Goal: Find specific page/section: Find specific page/section

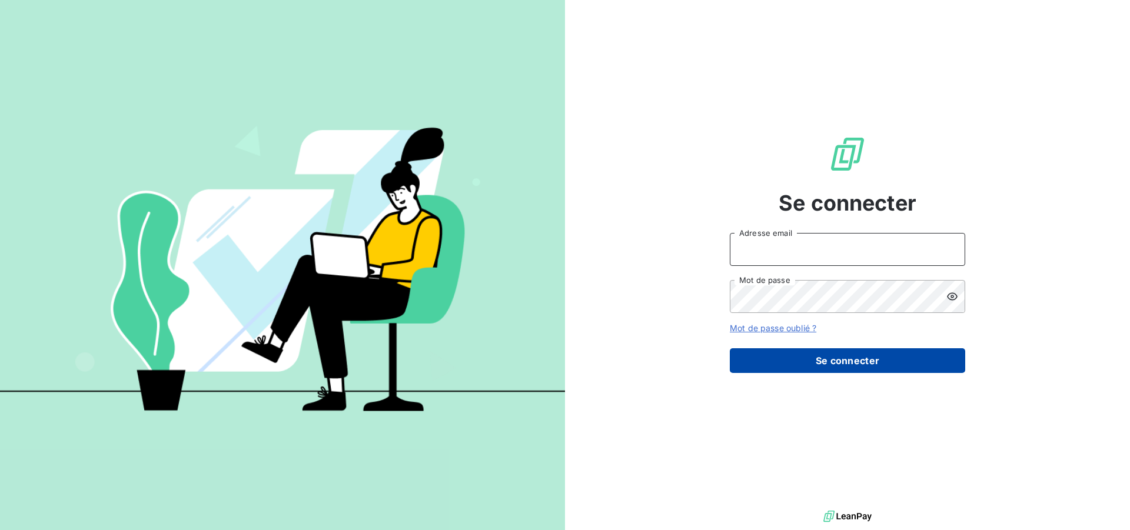
type input "[EMAIL_ADDRESS][DOMAIN_NAME]"
click at [796, 355] on button "Se connecter" at bounding box center [846, 360] width 235 height 25
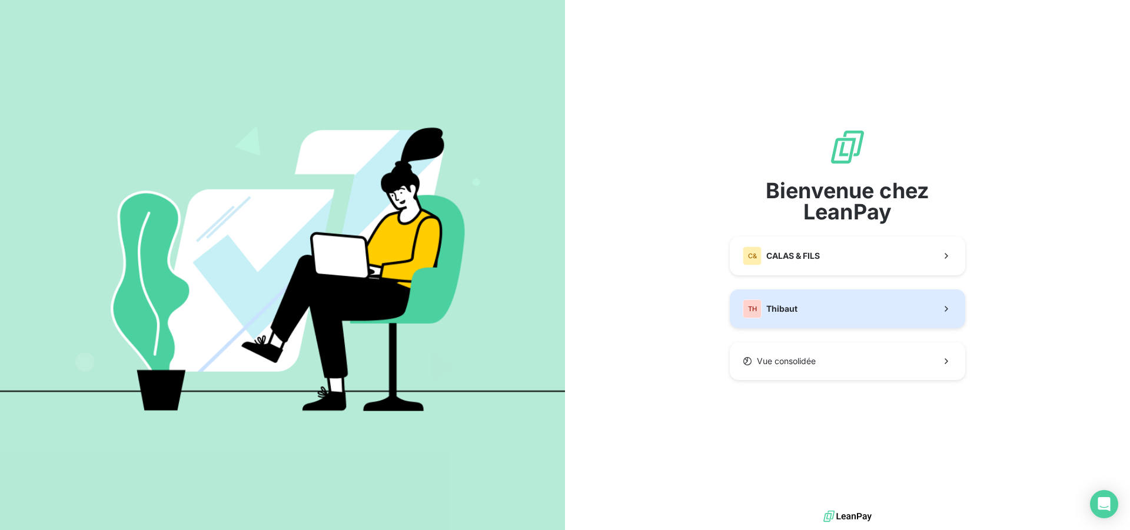
click at [814, 312] on button "TH Thibaut" at bounding box center [846, 308] width 235 height 39
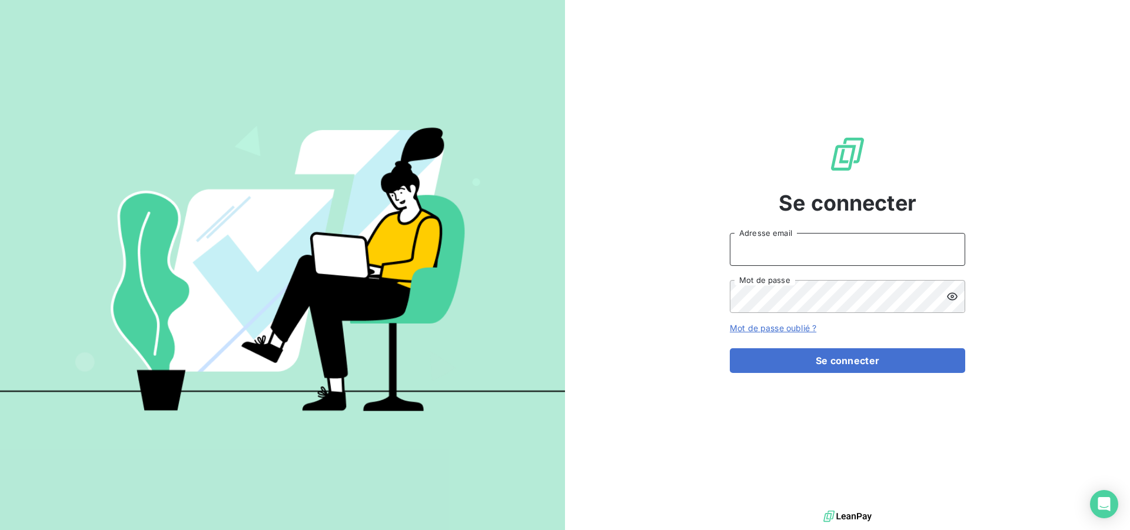
type input "[EMAIL_ADDRESS][DOMAIN_NAME]"
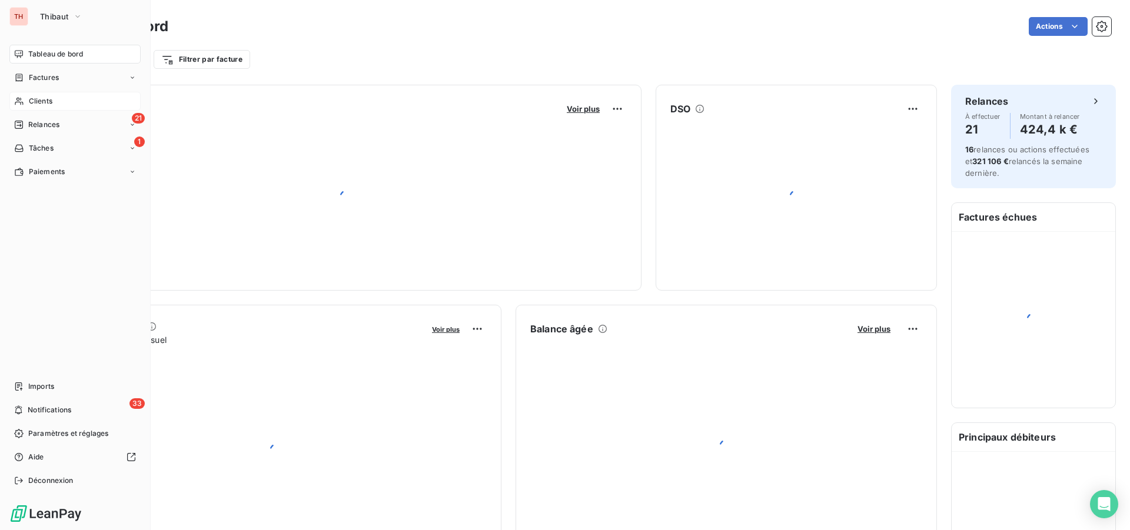
click at [29, 101] on span "Clients" at bounding box center [41, 101] width 24 height 11
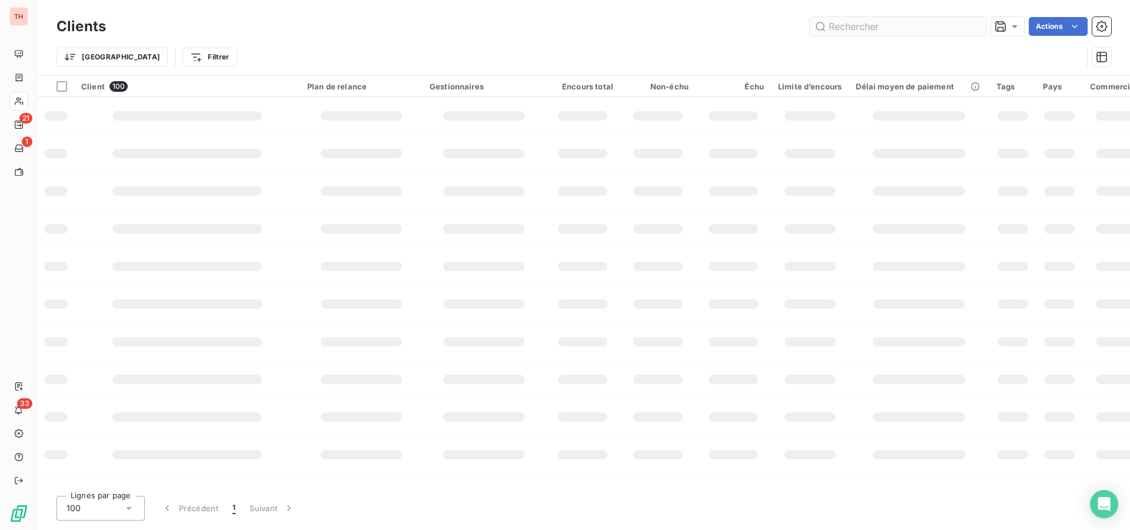
click at [862, 24] on input "text" at bounding box center [898, 26] width 176 height 19
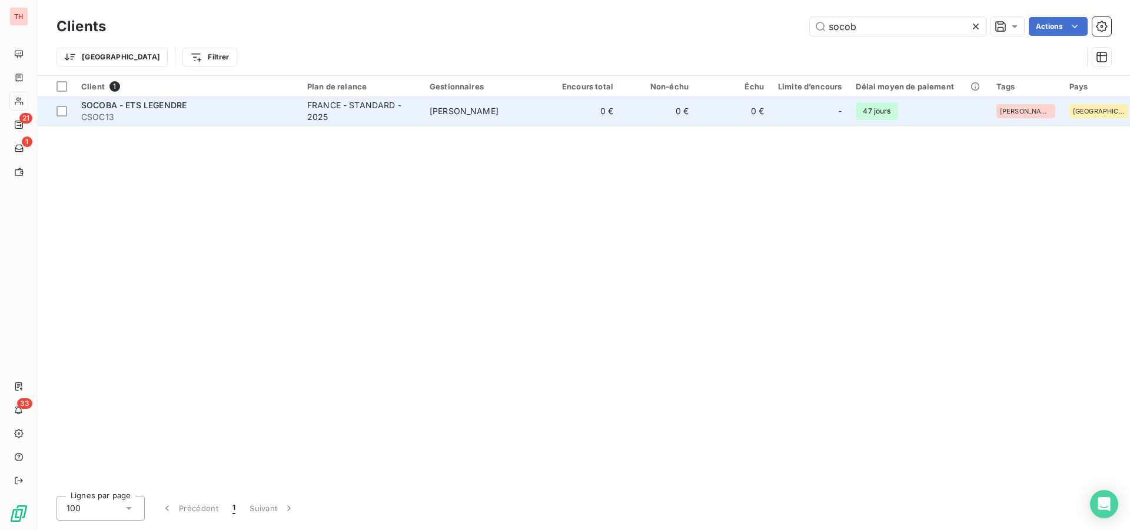
type input "socob"
click at [142, 111] on span "CSOC13" at bounding box center [187, 117] width 212 height 12
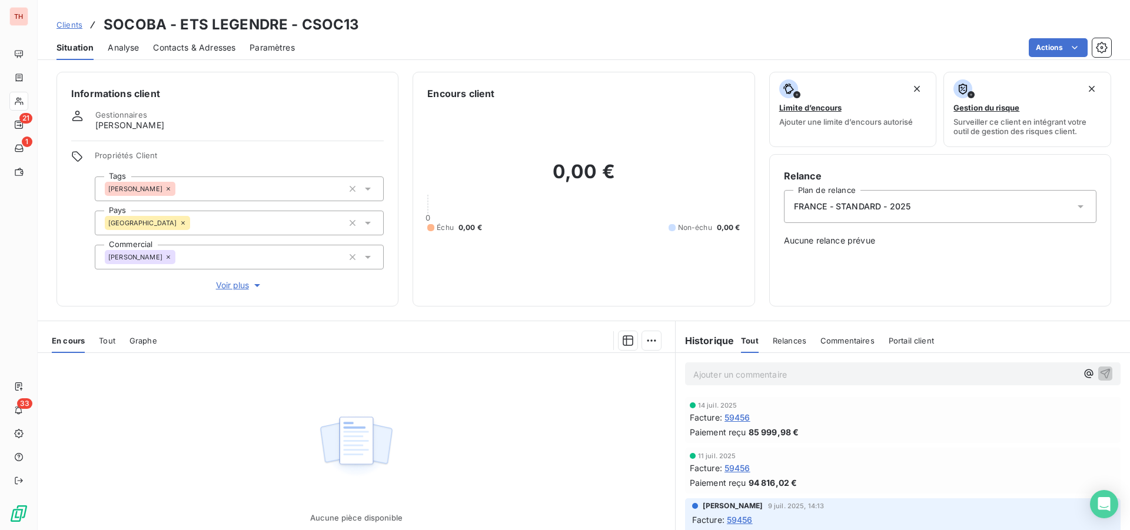
click at [187, 47] on span "Contacts & Adresses" at bounding box center [194, 48] width 82 height 12
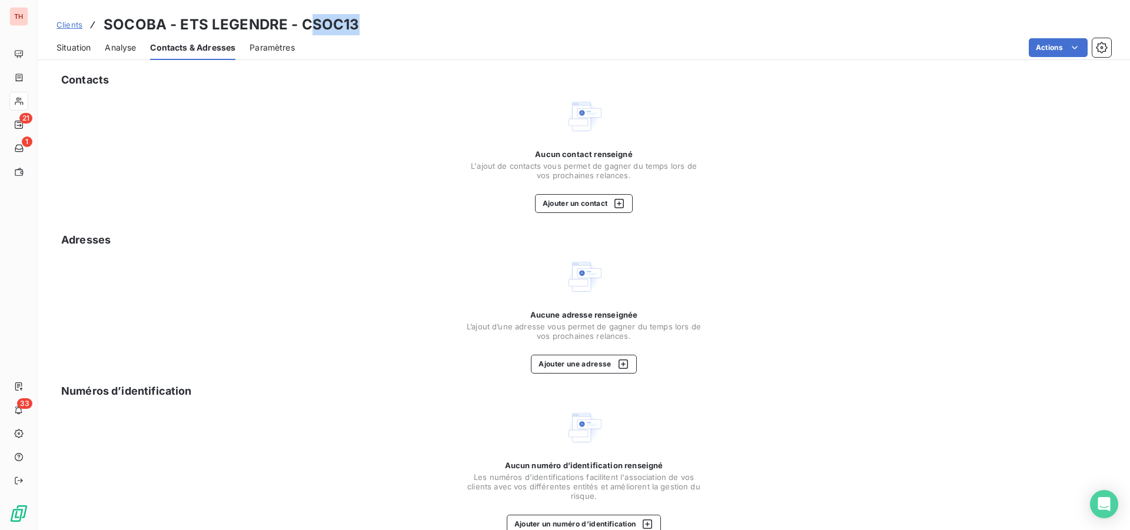
drag, startPoint x: 354, startPoint y: 27, endPoint x: 313, endPoint y: 27, distance: 40.6
click at [313, 27] on h3 "SOCOBA - ETS LEGENDRE - CSOC13" at bounding box center [232, 24] width 256 height 21
